Goal: Information Seeking & Learning: Learn about a topic

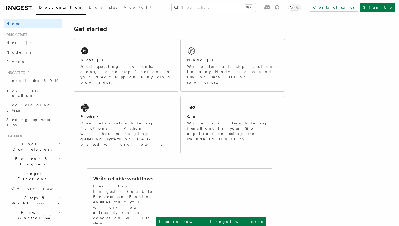
scroll to position [60, 0]
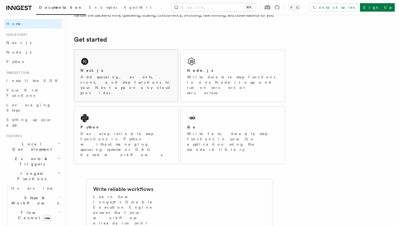
click at [100, 68] on div "Next.js" at bounding box center [126, 71] width 91 height 6
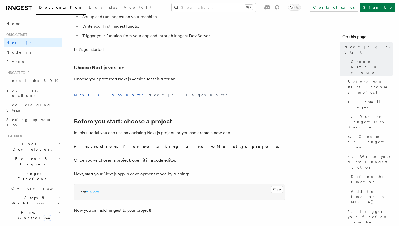
scroll to position [92, 0]
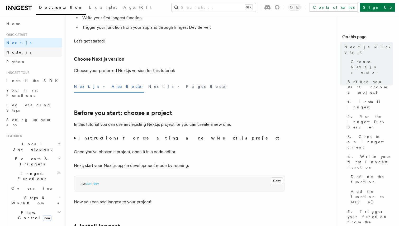
click at [46, 51] on link "Node.js" at bounding box center [33, 53] width 58 height 10
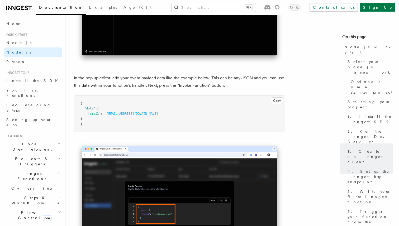
scroll to position [1624, 0]
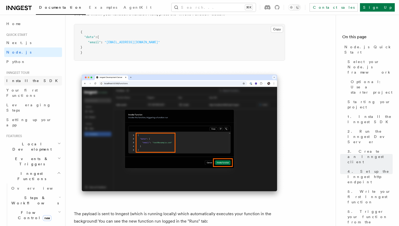
click at [42, 83] on link "Install the SDK" at bounding box center [33, 81] width 58 height 10
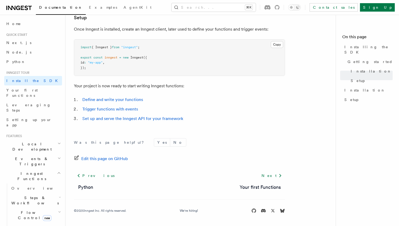
scroll to position [204, 0]
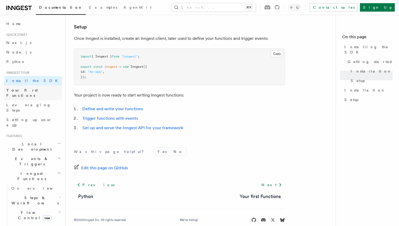
click at [40, 92] on link "Your first Functions" at bounding box center [33, 93] width 58 height 15
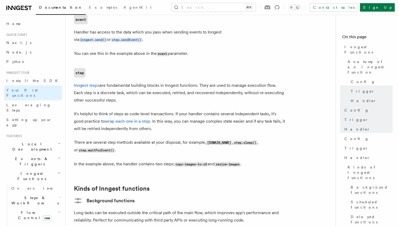
scroll to position [670, 0]
